Goal: Contribute content

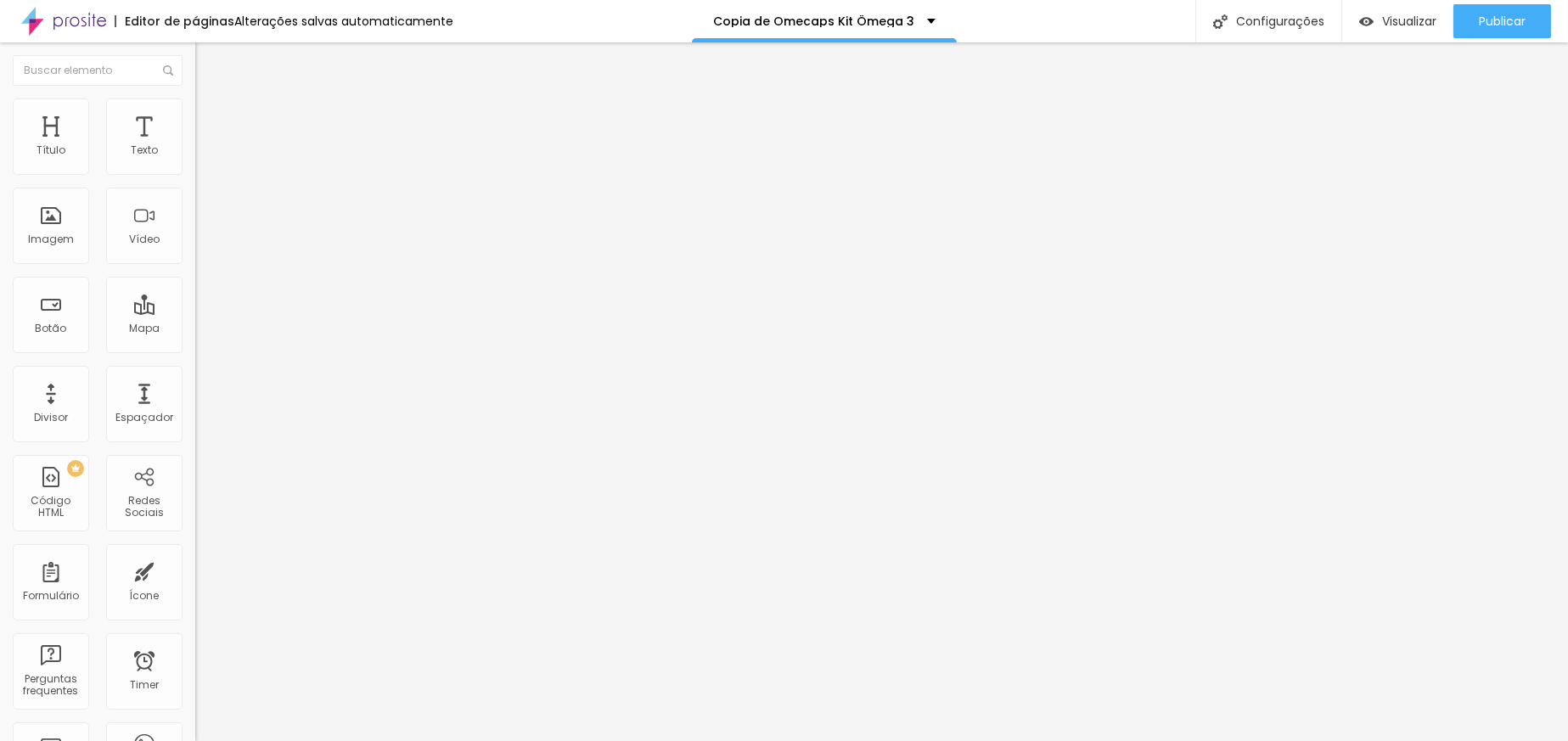
click at [208, 65] on div "Editar Imagem" at bounding box center [264, 62] width 114 height 14
click at [195, 221] on div at bounding box center [292, 212] width 195 height 130
click at [195, 147] on div "51 caracteres" at bounding box center [292, 137] width 195 height 22
click at [195, 146] on img at bounding box center [200, 141] width 11 height 11
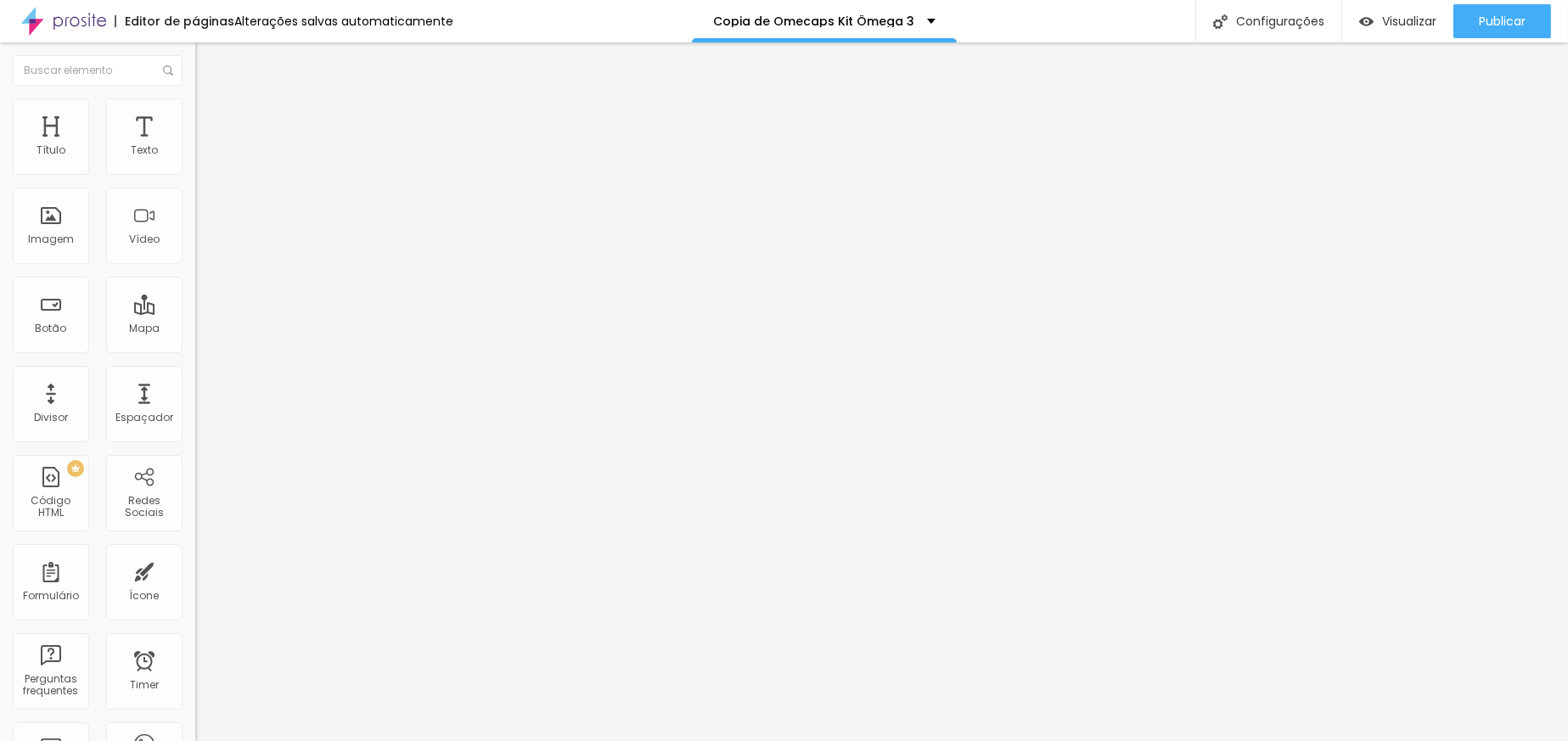
click at [1506, 36] on div "Publicar" at bounding box center [1502, 20] width 47 height 34
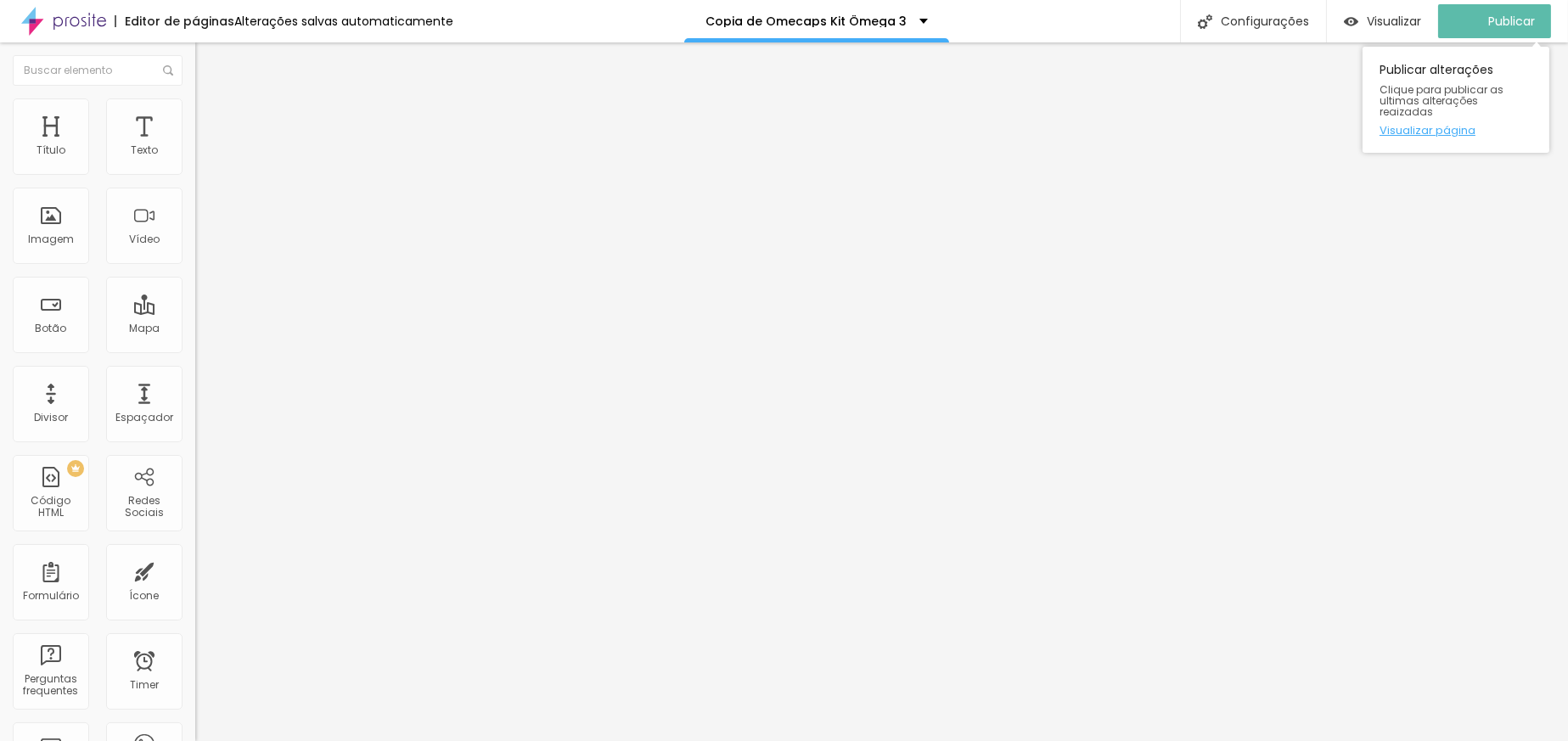
click at [1431, 125] on link "Visualizar página" at bounding box center [1456, 130] width 153 height 11
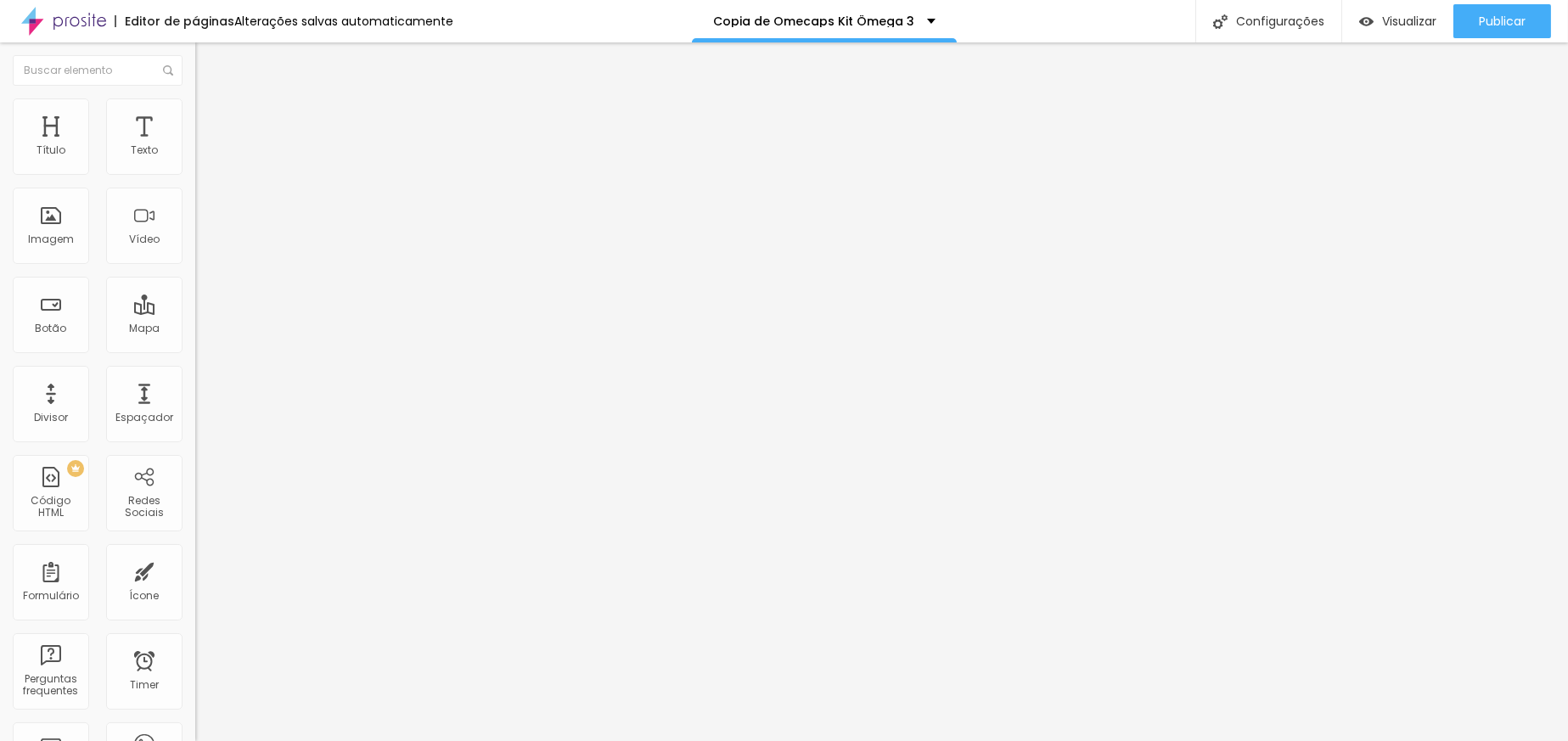
click at [208, 61] on img "button" at bounding box center [214, 62] width 14 height 14
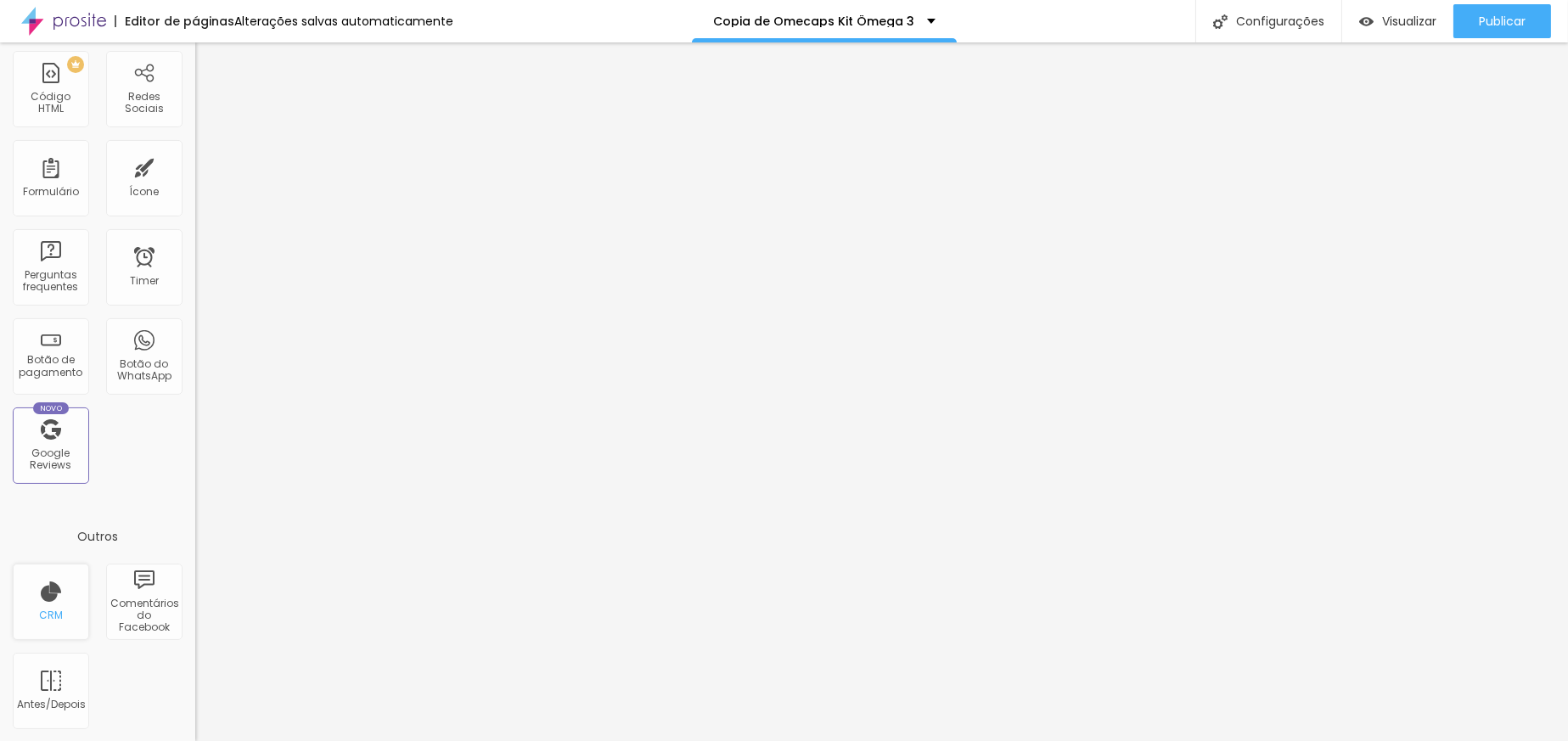
click at [64, 581] on div "CRM" at bounding box center [50, 601] width 77 height 77
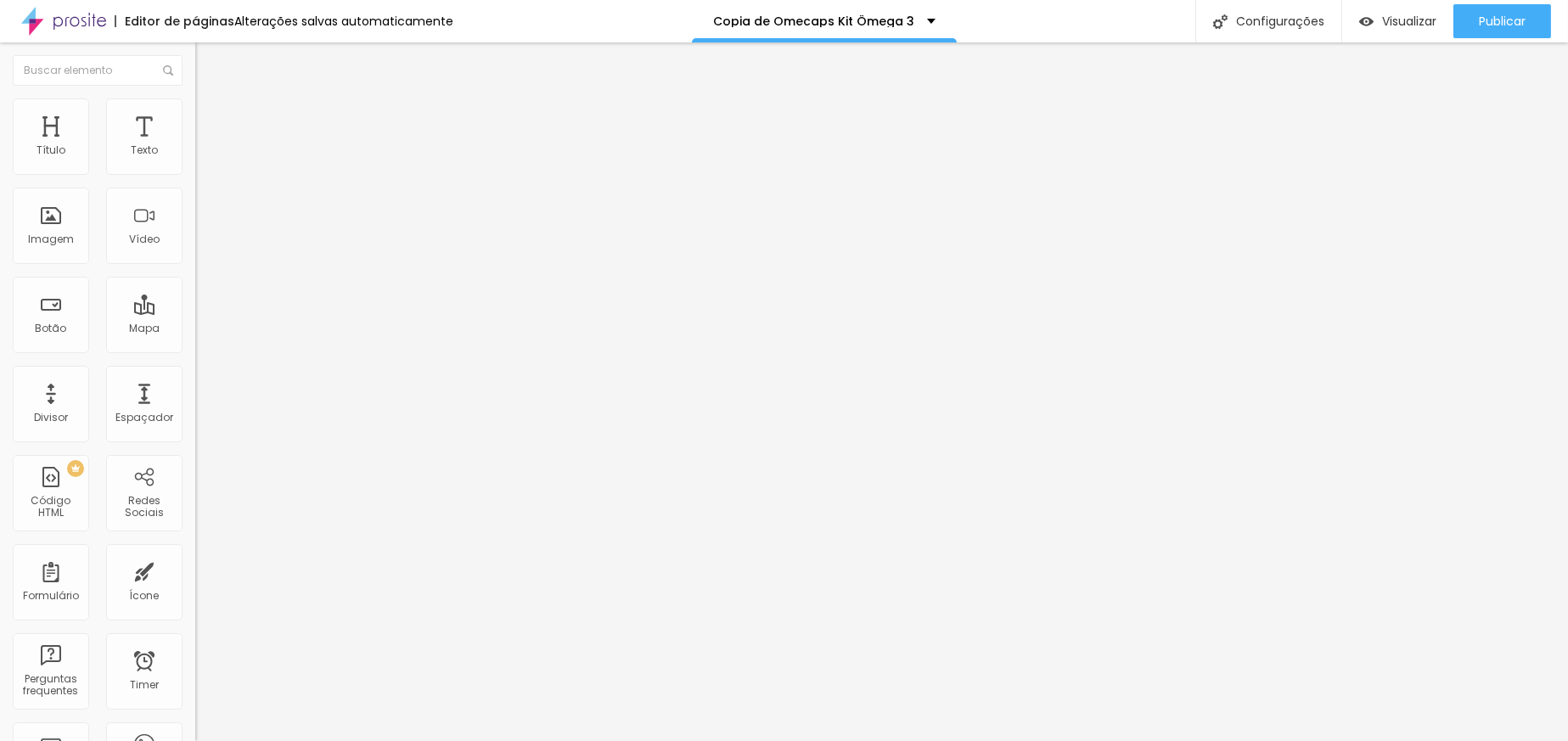
click at [208, 66] on img "button" at bounding box center [214, 62] width 14 height 14
click at [195, 185] on link "clique aqui" at bounding box center [287, 172] width 184 height 24
